Goal: Answer question/provide support

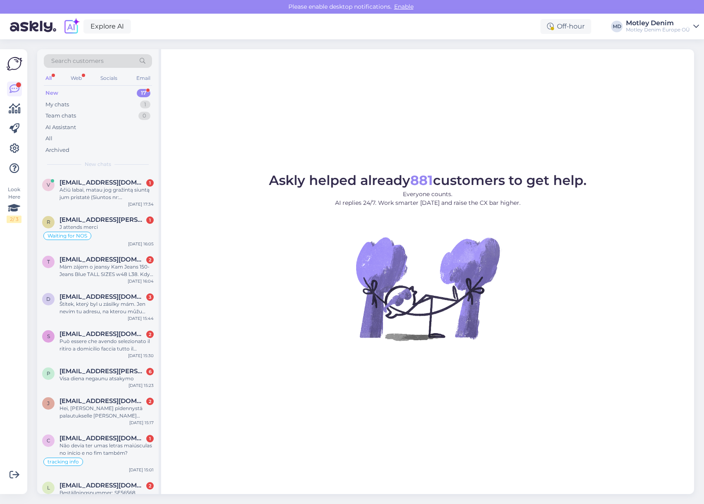
click at [103, 57] on span "Search customers" at bounding box center [77, 61] width 53 height 9
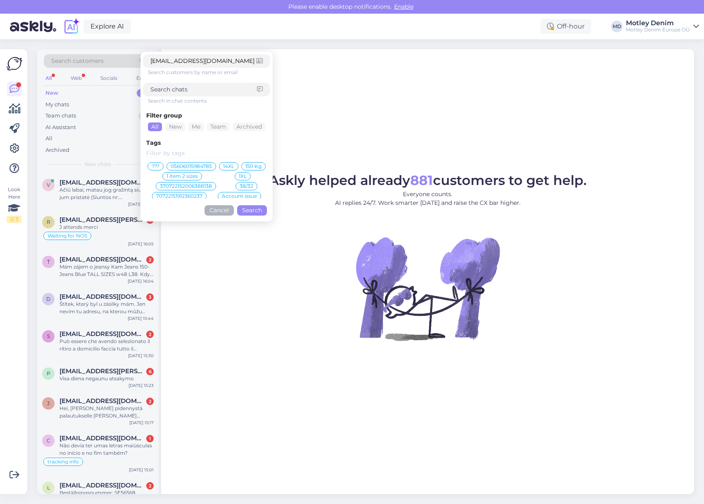
type input "[EMAIL_ADDRESS][DOMAIN_NAME]"
click at [249, 210] on button "Search" at bounding box center [252, 210] width 30 height 10
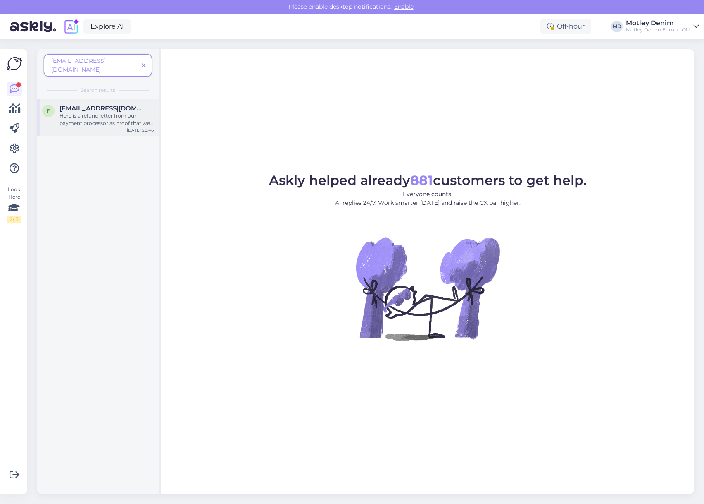
click at [121, 105] on span "[EMAIL_ADDRESS][DOMAIN_NAME]" at bounding box center [103, 108] width 86 height 7
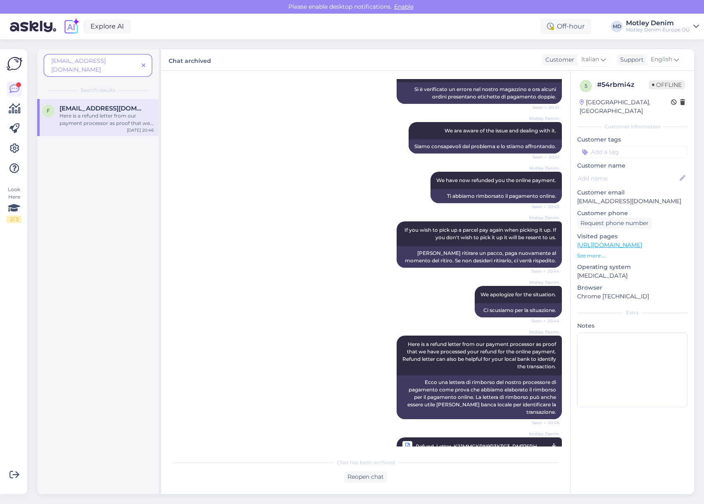
scroll to position [215, 0]
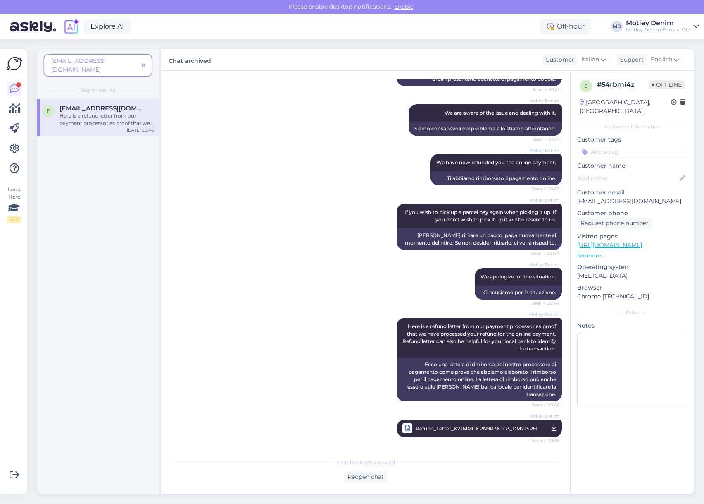
click at [551, 428] on link "Motley Denim Refund_Letter_K2JMMCKPN9R3KTG3_DM7JSRHJ46D249R9.pdf Seen ✓ 20:46" at bounding box center [479, 428] width 165 height 18
click at [148, 61] on span at bounding box center [143, 65] width 10 height 9
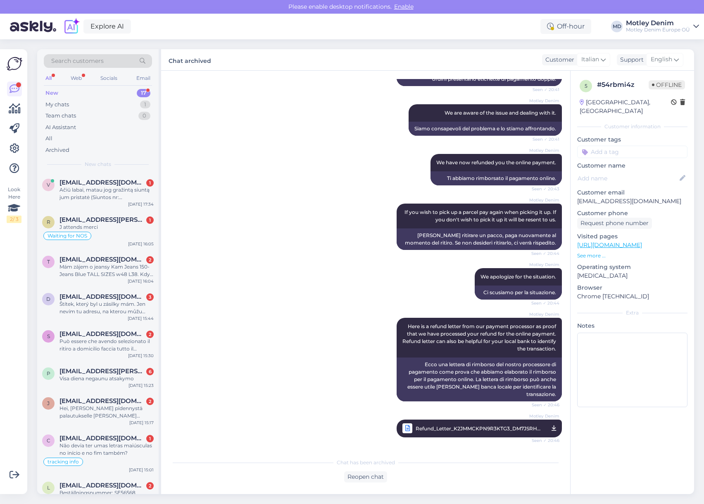
click at [125, 60] on div "Search customers" at bounding box center [98, 61] width 108 height 14
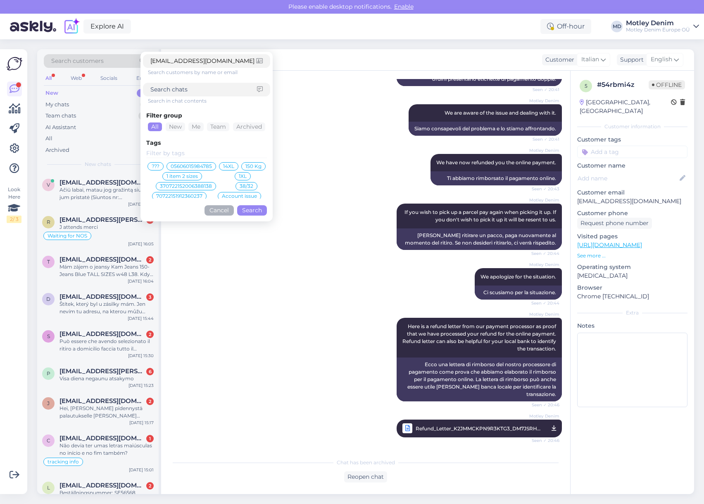
type input "[EMAIL_ADDRESS][DOMAIN_NAME]"
click at [261, 209] on button "Search" at bounding box center [252, 210] width 30 height 10
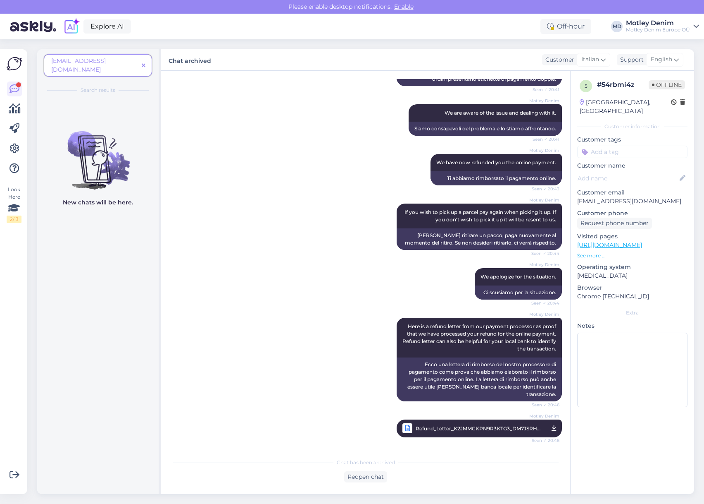
click at [143, 63] on icon at bounding box center [144, 66] width 4 height 6
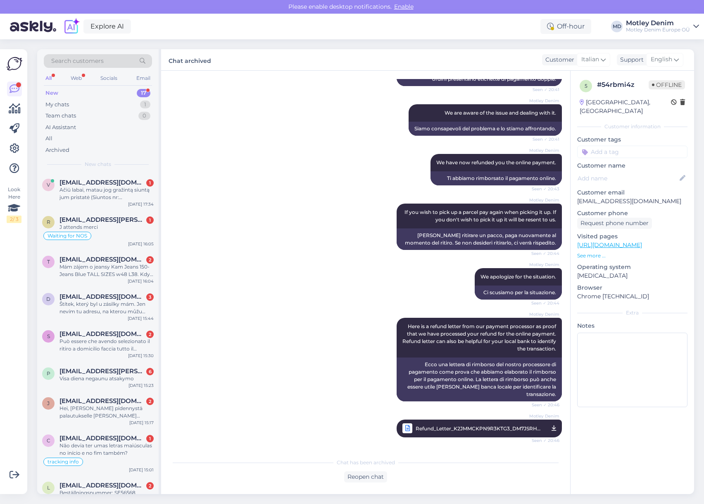
click at [110, 63] on div "Search customers" at bounding box center [98, 61] width 108 height 14
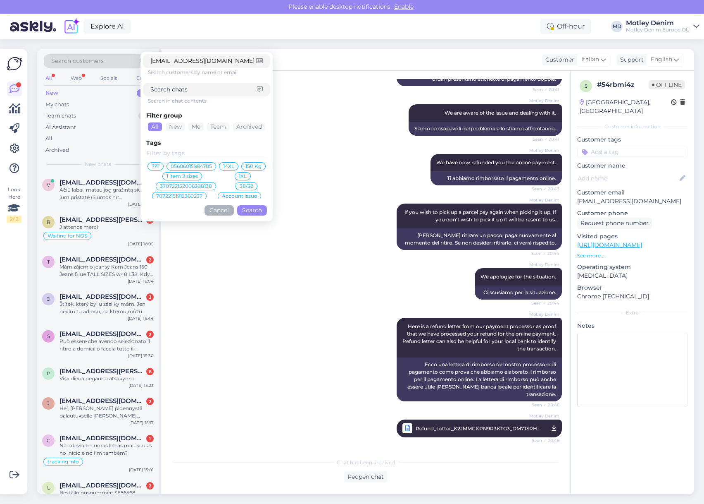
type input "[EMAIL_ADDRESS][DOMAIN_NAME]"
click at [265, 215] on button "Search" at bounding box center [252, 210] width 30 height 10
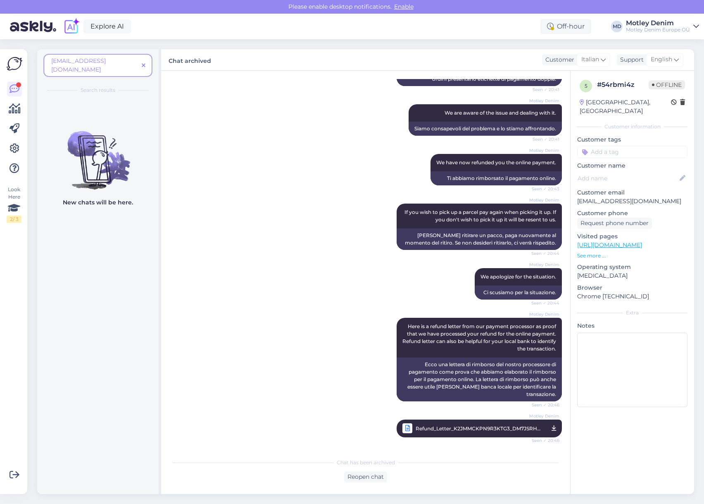
click at [143, 63] on icon at bounding box center [144, 66] width 4 height 6
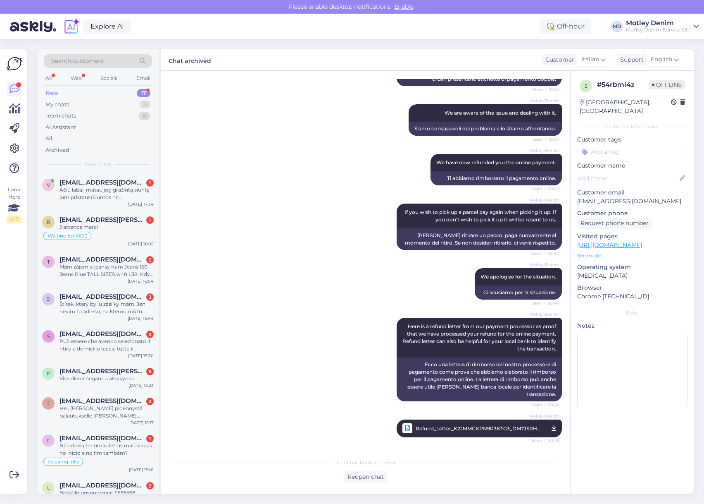
click at [111, 60] on div "Search customers" at bounding box center [98, 61] width 108 height 14
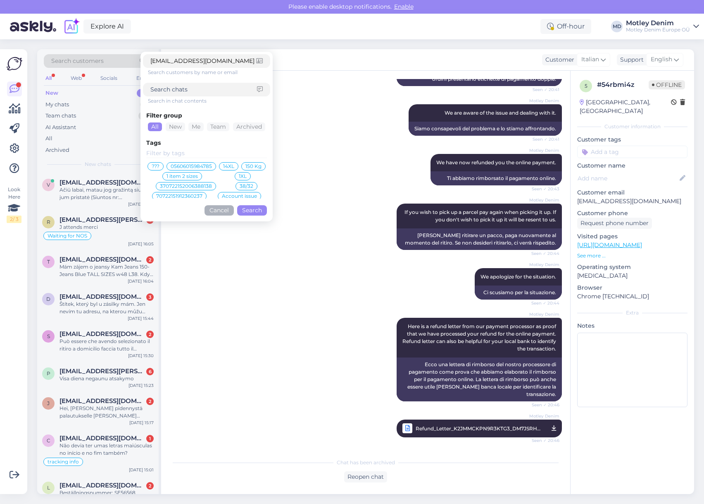
type input "[EMAIL_ADDRESS][DOMAIN_NAME]"
click at [253, 210] on button "Search" at bounding box center [252, 210] width 30 height 10
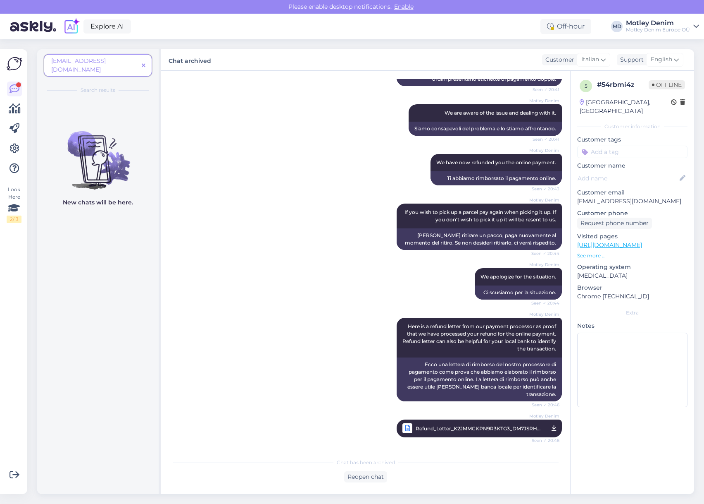
click at [146, 61] on span at bounding box center [143, 65] width 10 height 9
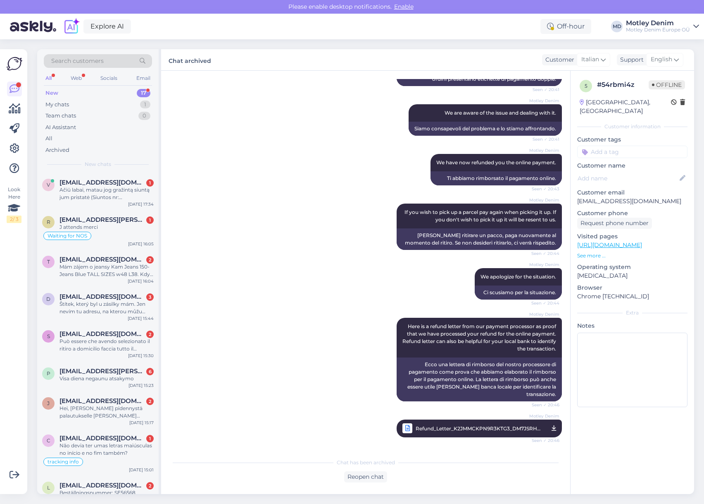
click at [114, 60] on div "Search customers" at bounding box center [98, 61] width 108 height 14
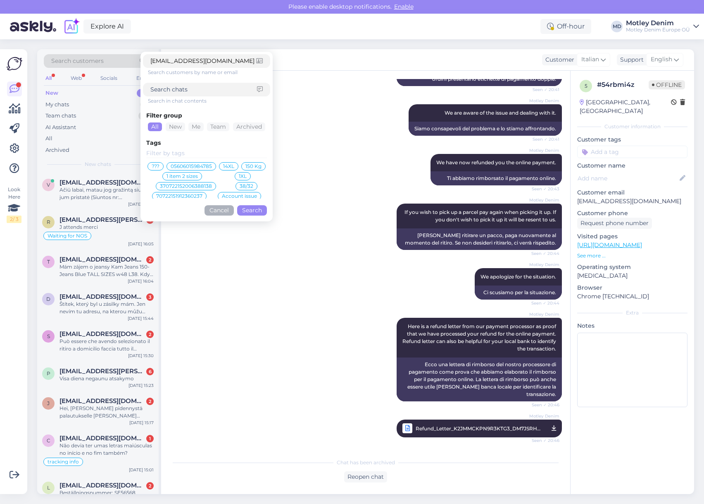
type input "[EMAIL_ADDRESS][DOMAIN_NAME]"
click at [253, 210] on button "Search" at bounding box center [252, 210] width 30 height 10
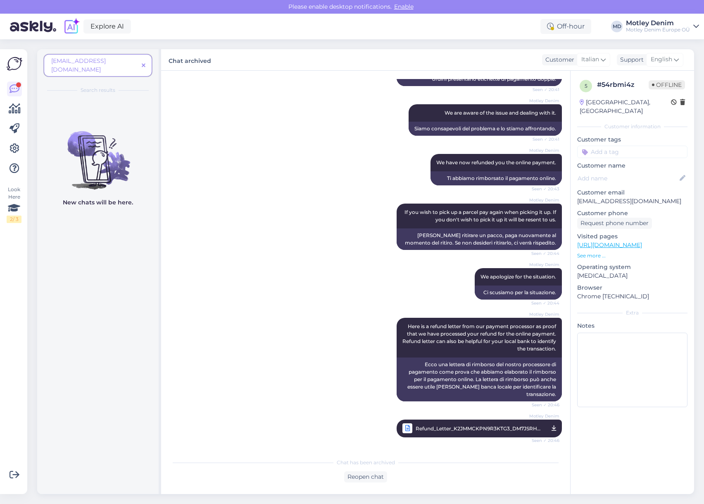
click at [146, 62] on span at bounding box center [143, 65] width 10 height 9
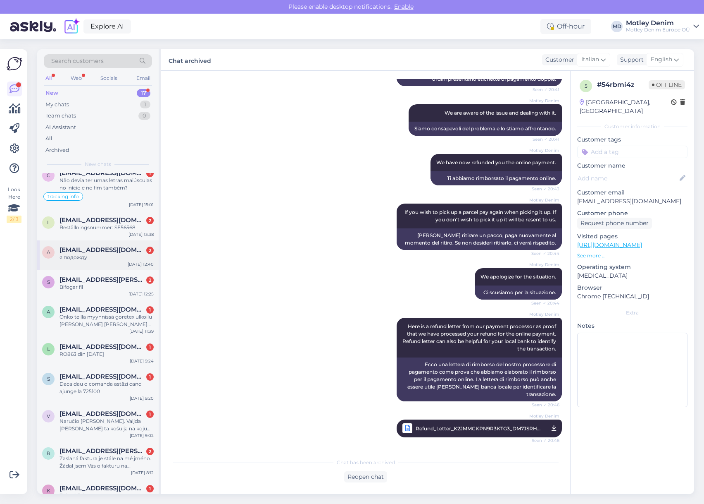
scroll to position [279, 0]
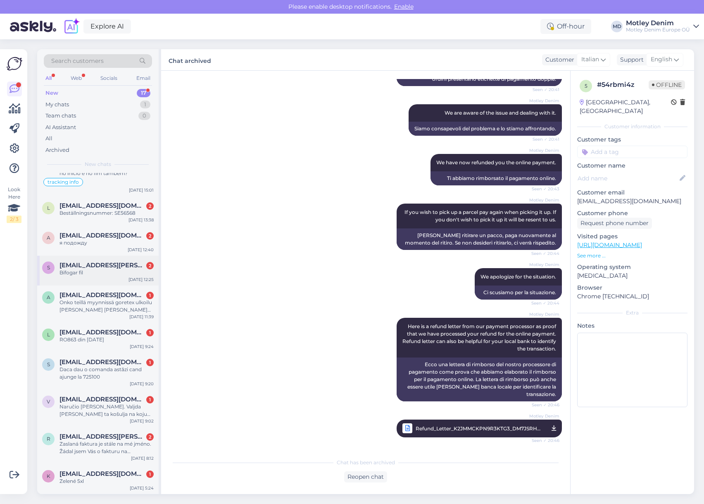
drag, startPoint x: 122, startPoint y: 267, endPoint x: 114, endPoint y: 260, distance: 10.6
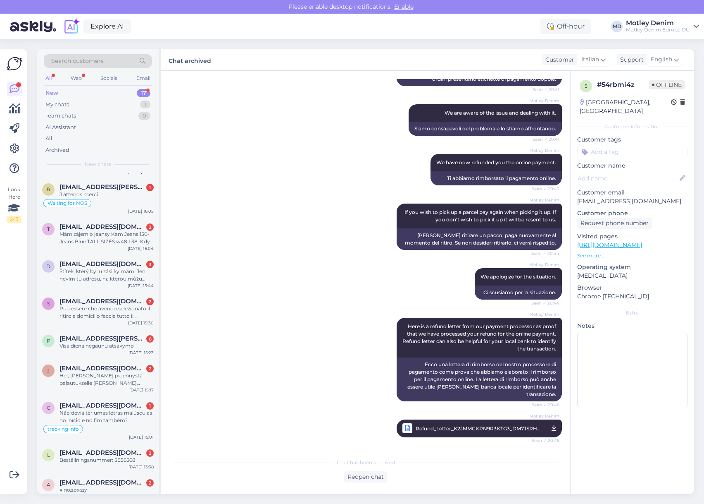
scroll to position [0, 0]
